Goal: Task Accomplishment & Management: Complete application form

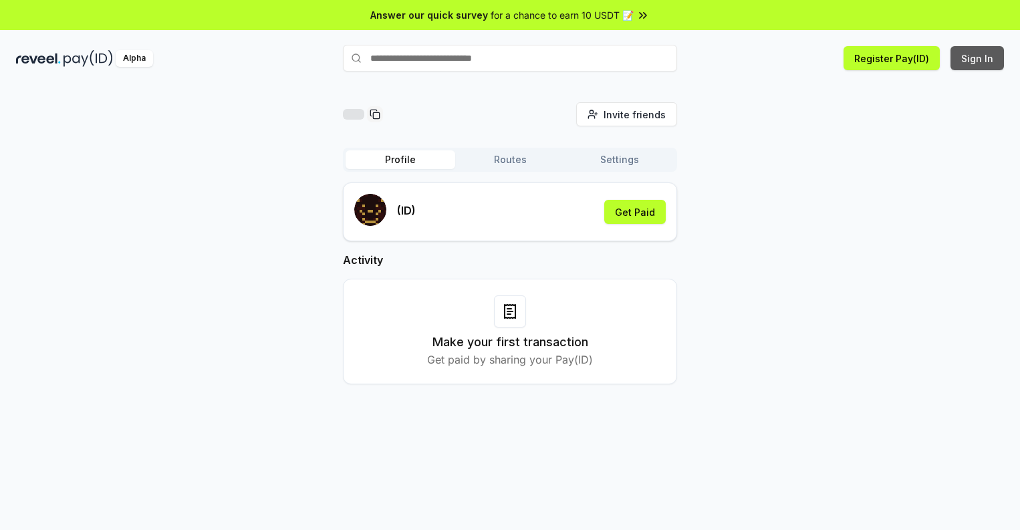
click at [978, 58] on button "Sign In" at bounding box center [977, 58] width 53 height 24
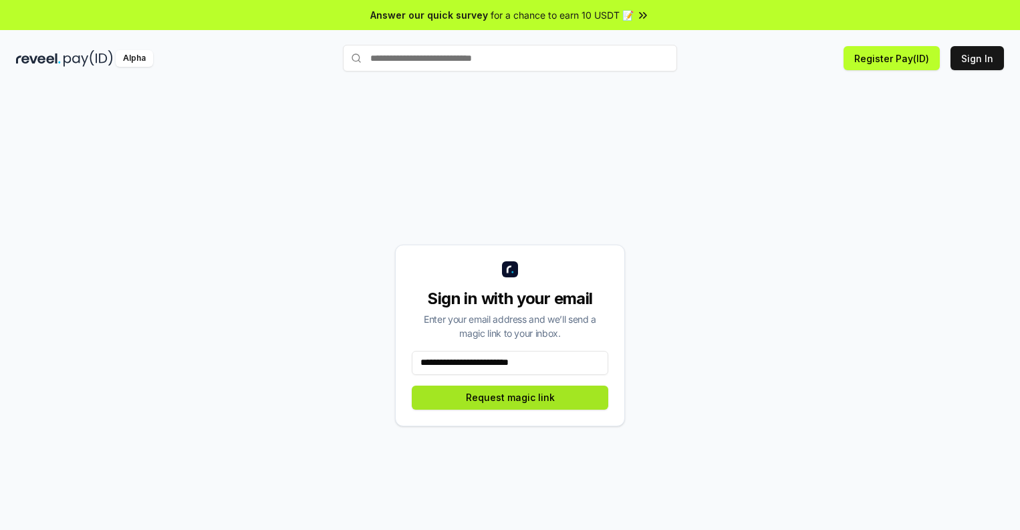
type input "**********"
click at [510, 397] on button "Request magic link" at bounding box center [510, 398] width 197 height 24
